Goal: Task Accomplishment & Management: Use online tool/utility

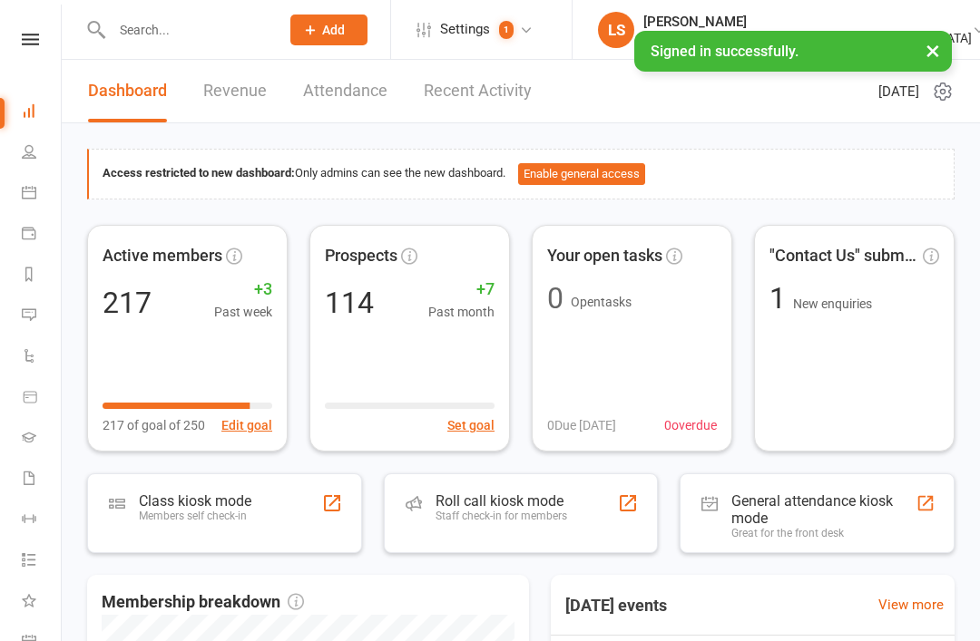
click at [478, 512] on div "Staff check-in for members" at bounding box center [502, 516] width 132 height 13
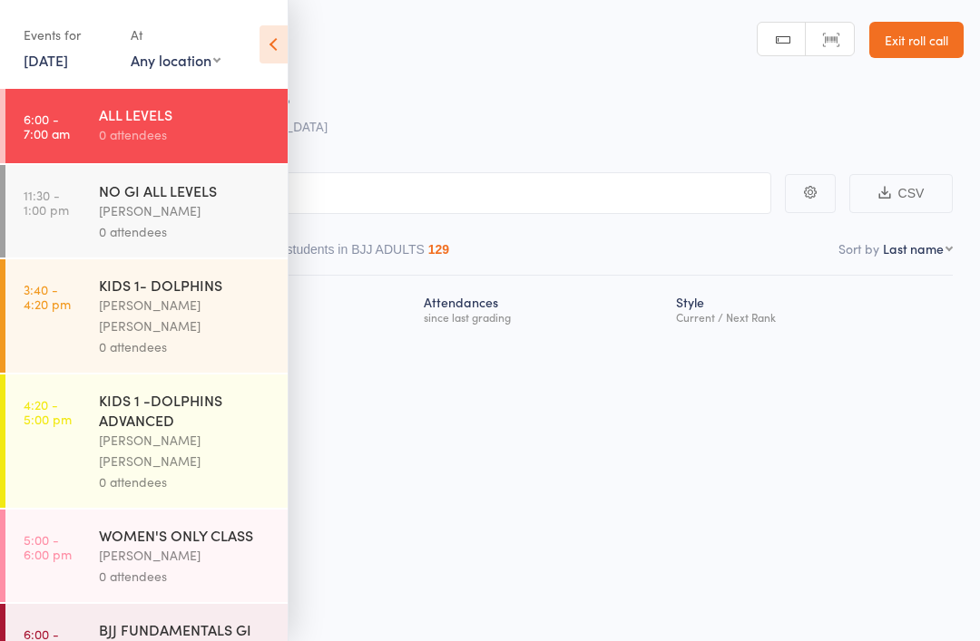
click at [478, 200] on input "search" at bounding box center [399, 193] width 744 height 42
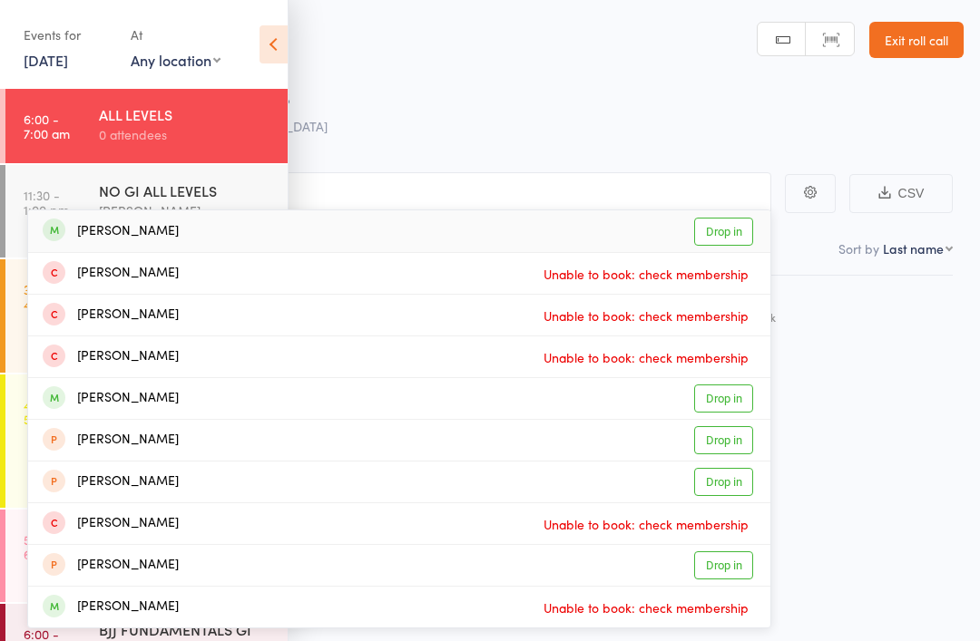
type input "[PERSON_NAME]"
click at [737, 227] on link "Drop in" at bounding box center [723, 232] width 59 height 28
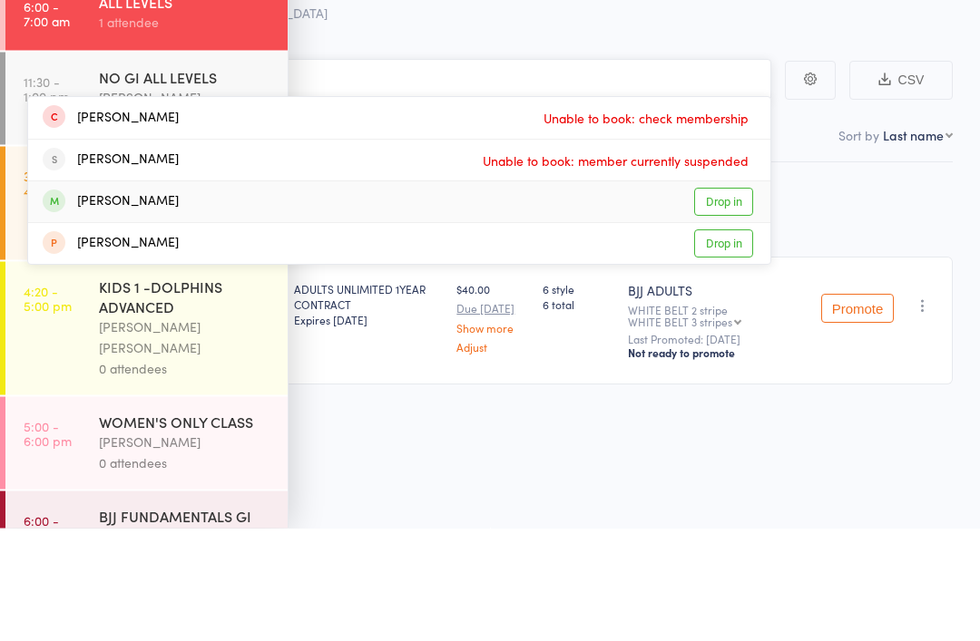
type input "[PERSON_NAME]"
click at [715, 301] on link "Drop in" at bounding box center [723, 315] width 59 height 28
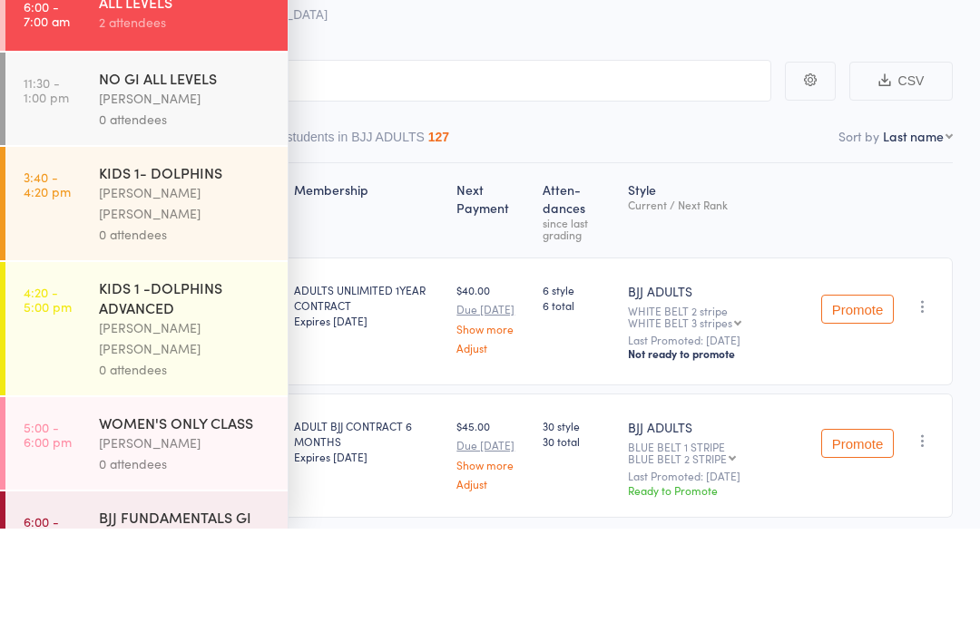
scroll to position [53, 0]
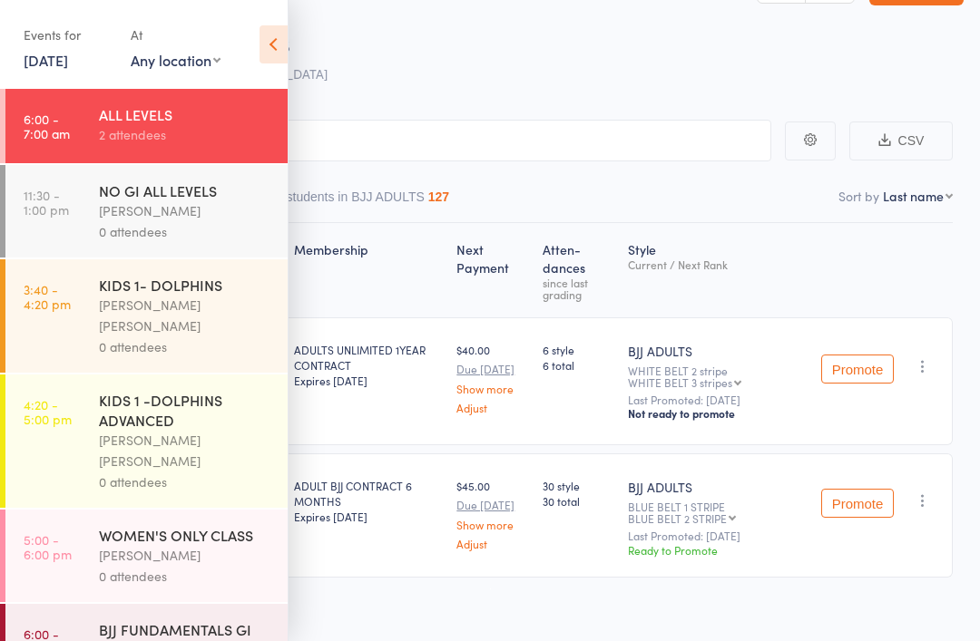
click at [276, 38] on icon at bounding box center [274, 44] width 28 height 38
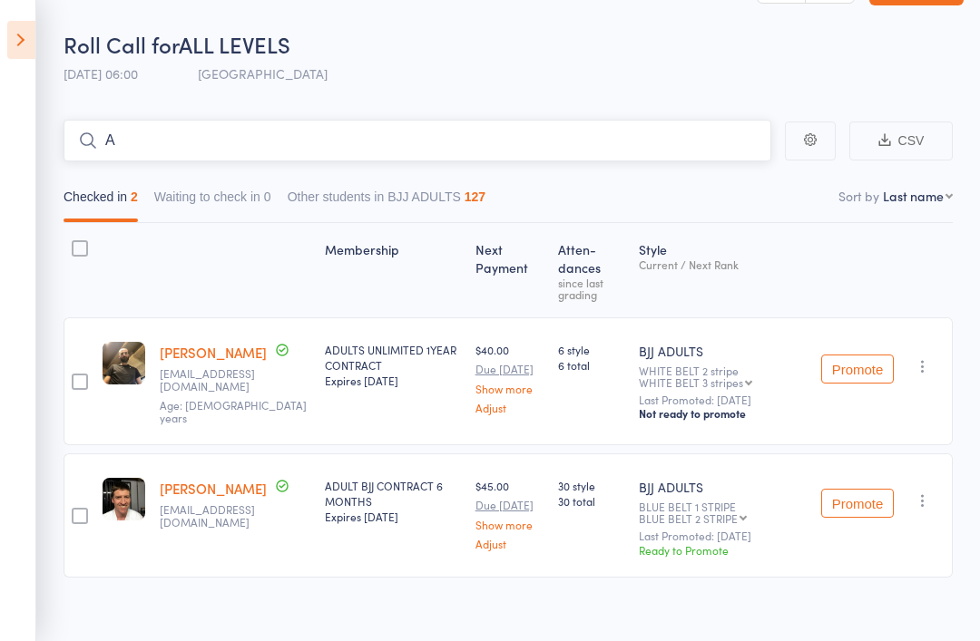
click at [185, 134] on input "A" at bounding box center [418, 141] width 708 height 42
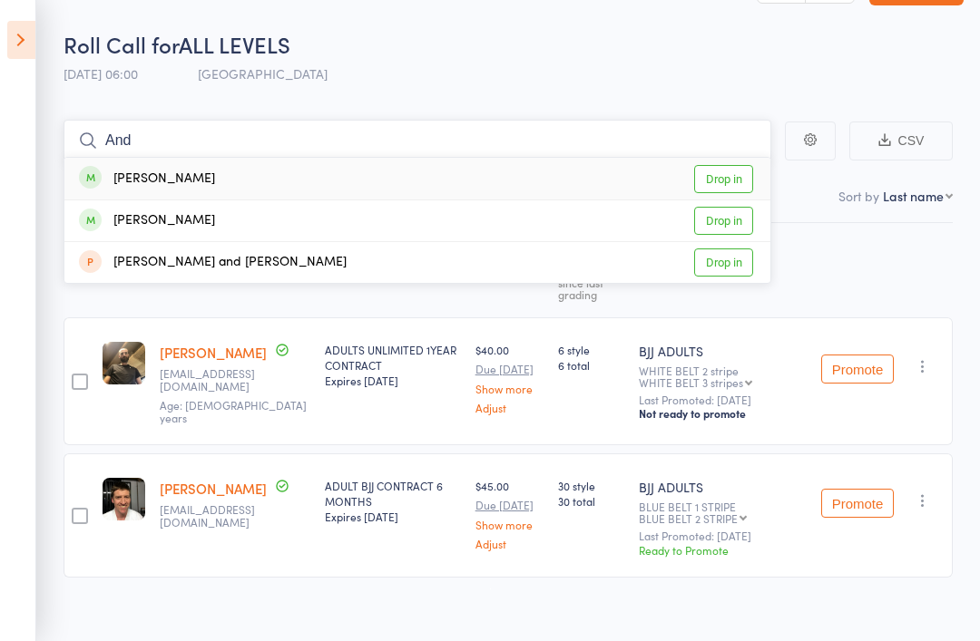
type input "And"
click at [176, 220] on div "[PERSON_NAME]" at bounding box center [147, 221] width 136 height 21
